Goal: Transaction & Acquisition: Purchase product/service

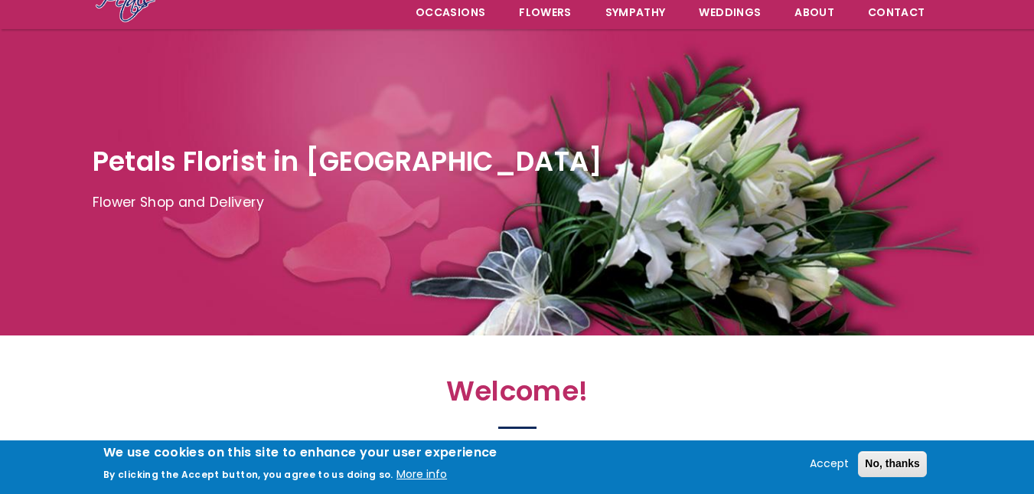
scroll to position [153, 0]
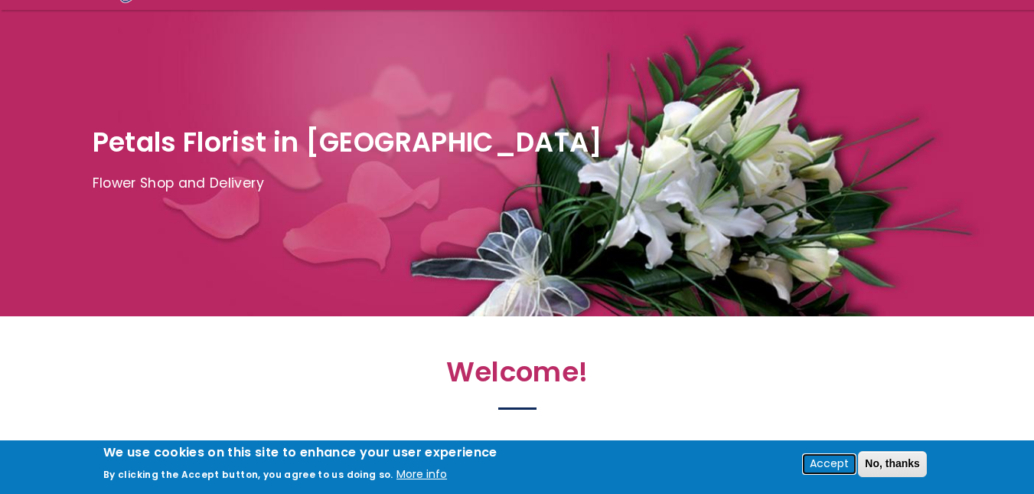
click at [819, 465] on button "Accept" at bounding box center [829, 464] width 51 height 18
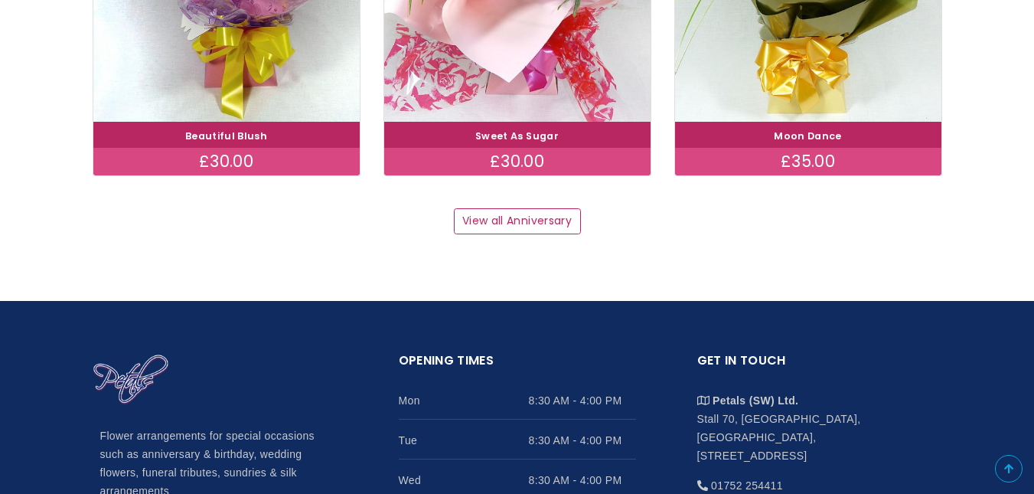
scroll to position [2296, 0]
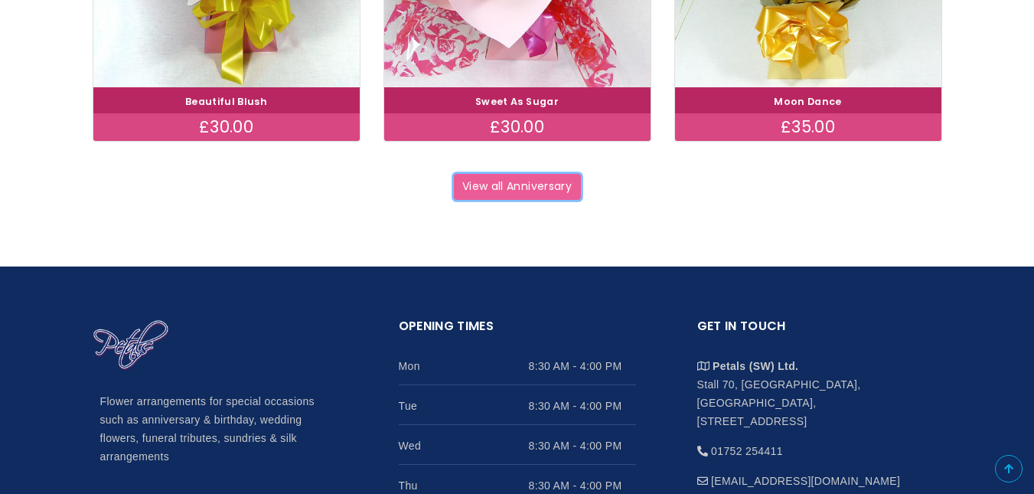
click at [536, 186] on link "View all Anniversary" at bounding box center [517, 187] width 127 height 26
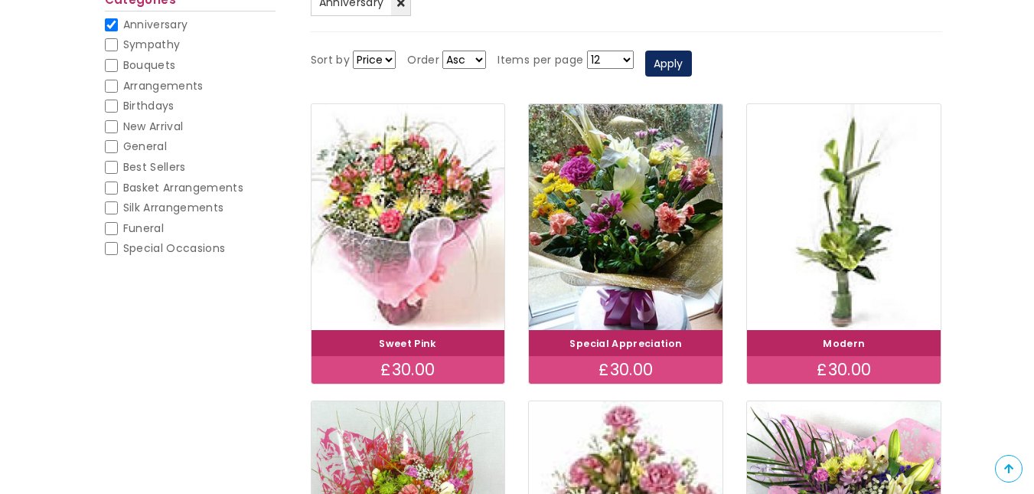
scroll to position [245, 0]
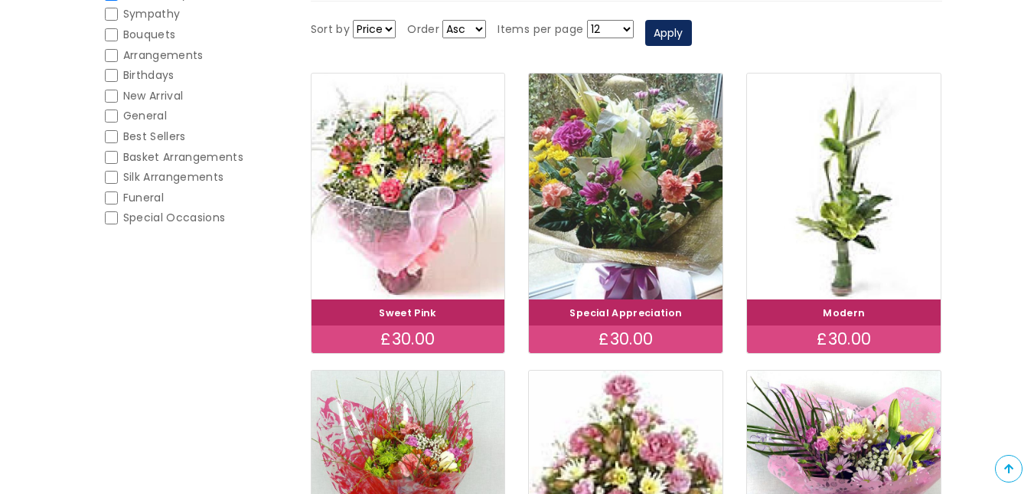
click at [638, 212] on img at bounding box center [625, 186] width 217 height 252
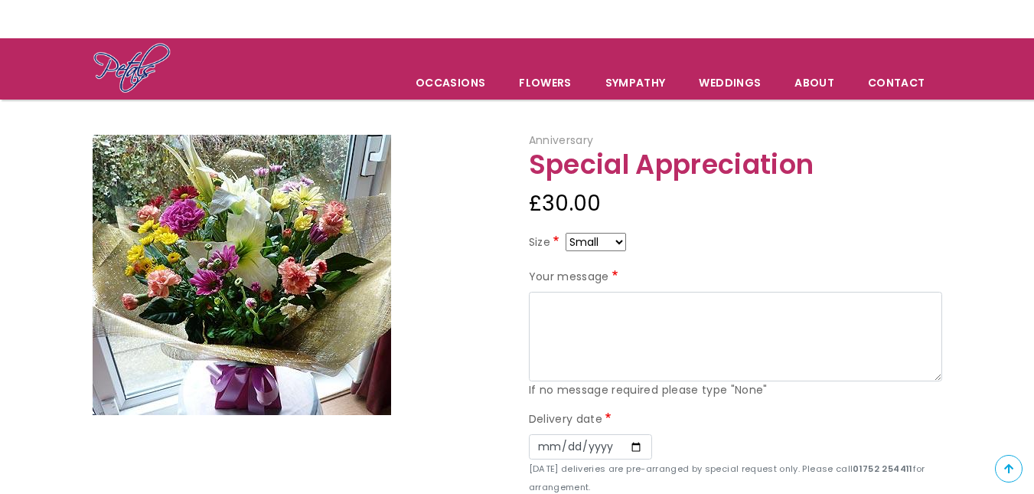
scroll to position [92, 0]
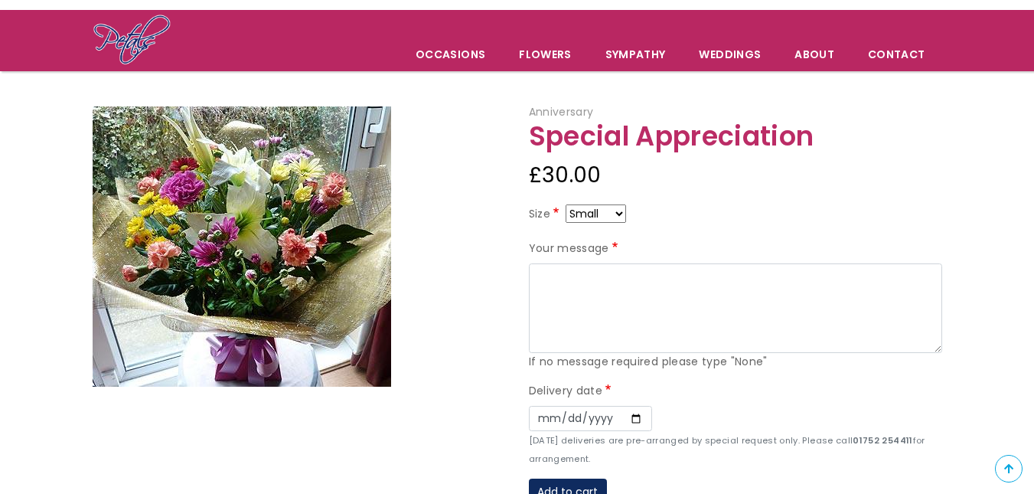
click at [620, 210] on select "Small Medium Large" at bounding box center [596, 213] width 60 height 18
select select "9"
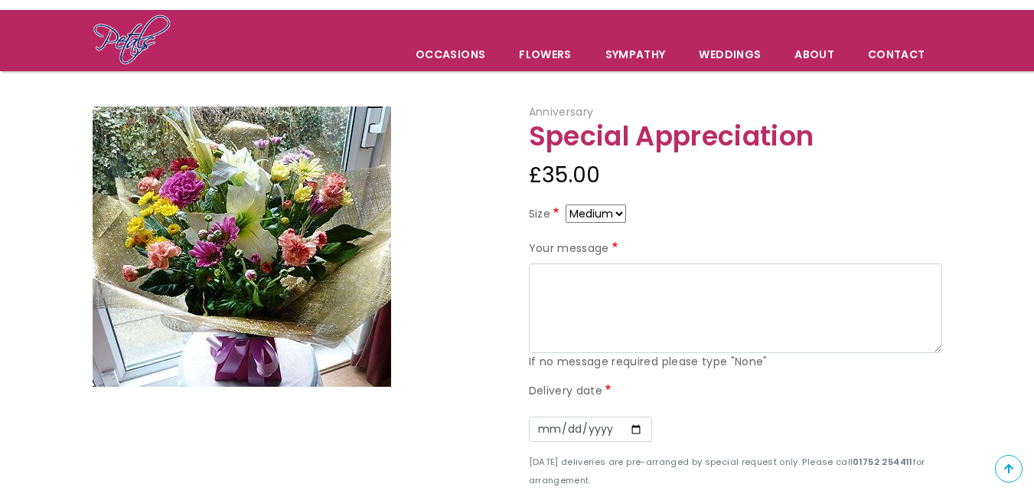
click at [618, 213] on select "Small Medium Large" at bounding box center [596, 213] width 60 height 18
select select "10"
click at [623, 209] on select "Small Medium Large" at bounding box center [596, 213] width 60 height 18
select select "9"
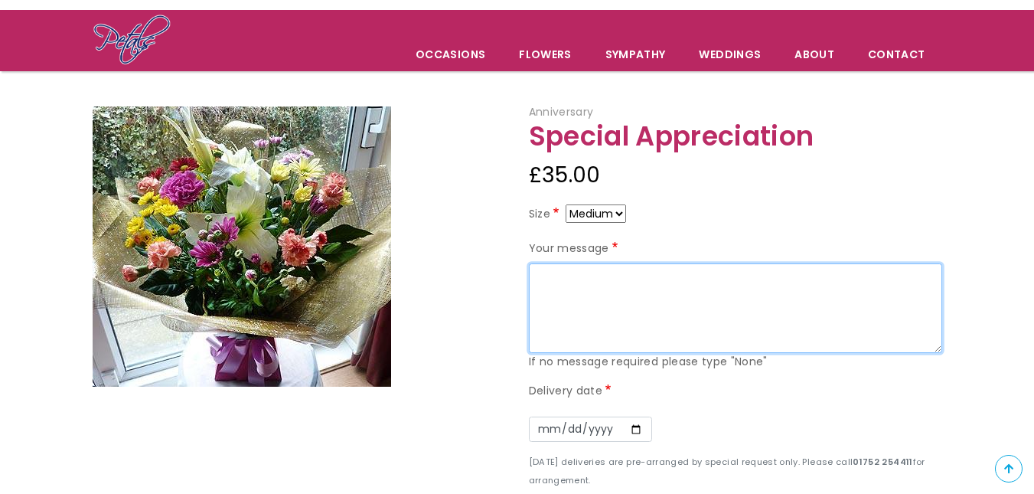
click at [588, 283] on textarea "Your message" at bounding box center [735, 308] width 413 height 90
type textarea "Happy anniversary sweetheart x"
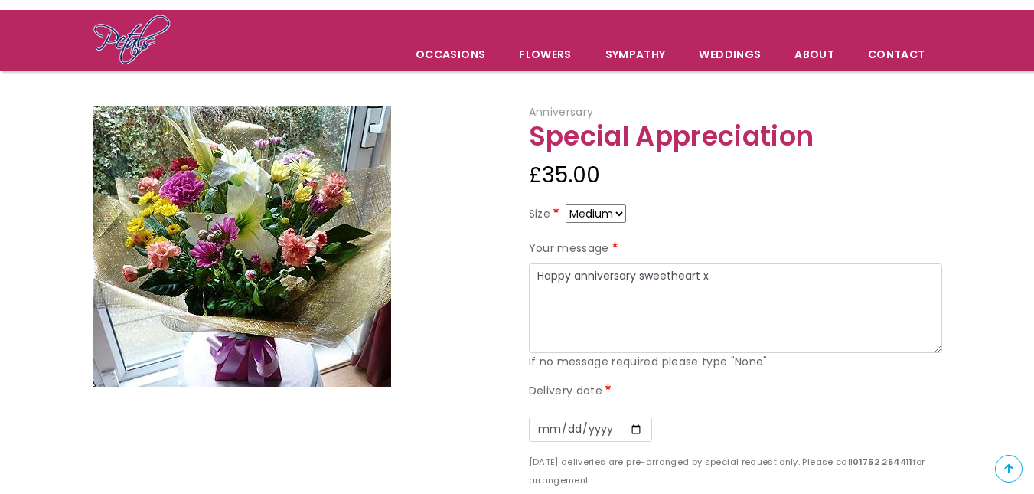
click at [480, 280] on div at bounding box center [299, 246] width 413 height 280
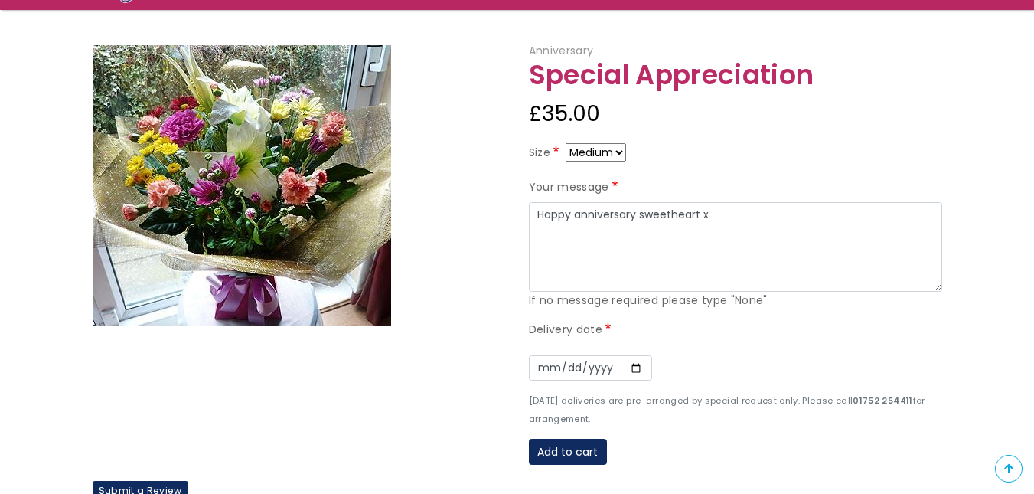
scroll to position [184, 0]
